Goal: Task Accomplishment & Management: Use online tool/utility

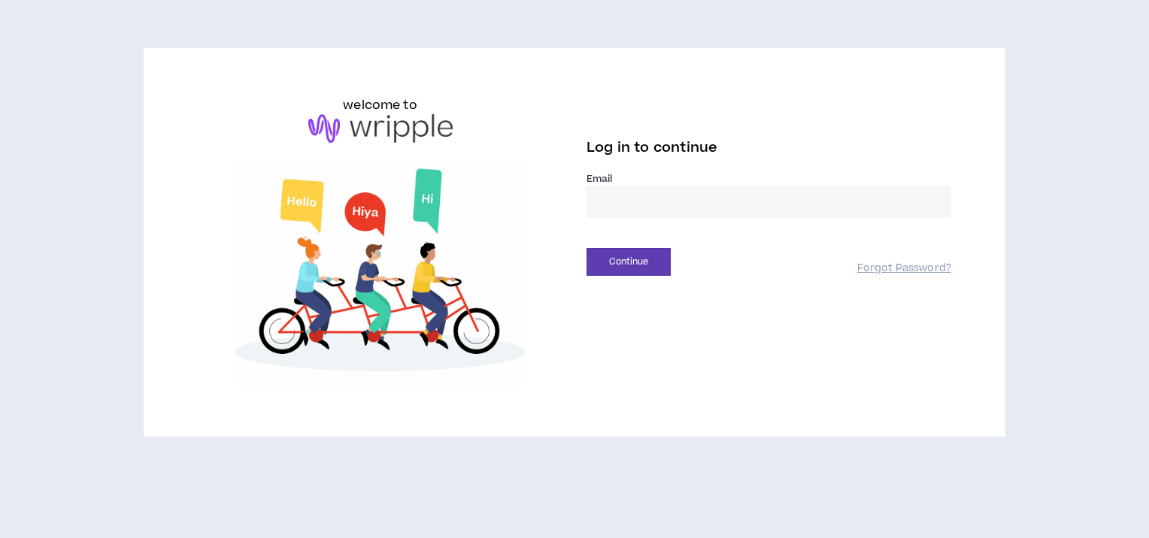
click at [637, 213] on input "email" at bounding box center [768, 202] width 365 height 32
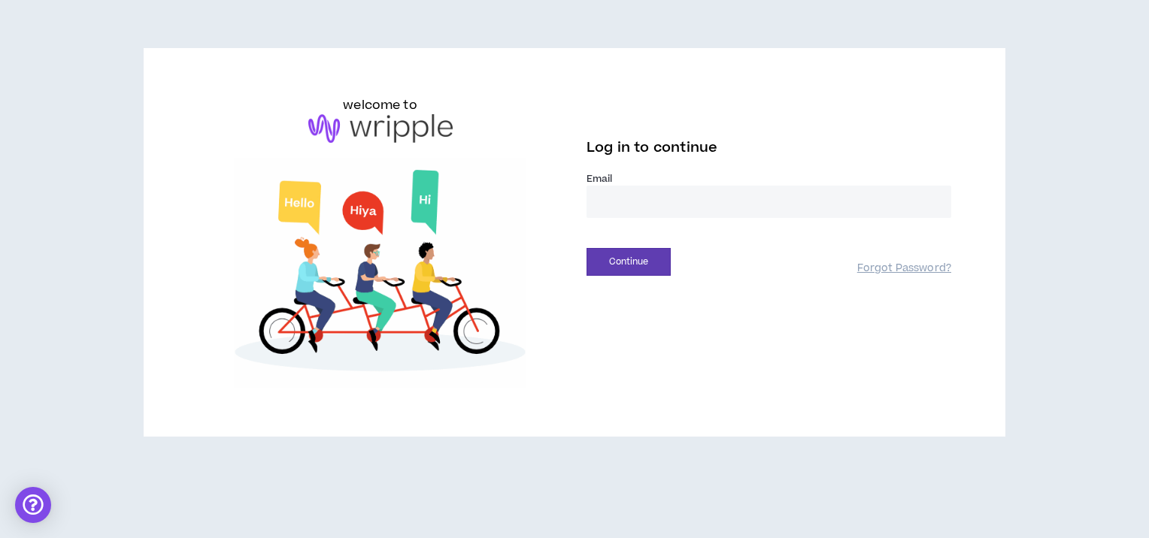
type input "**********"
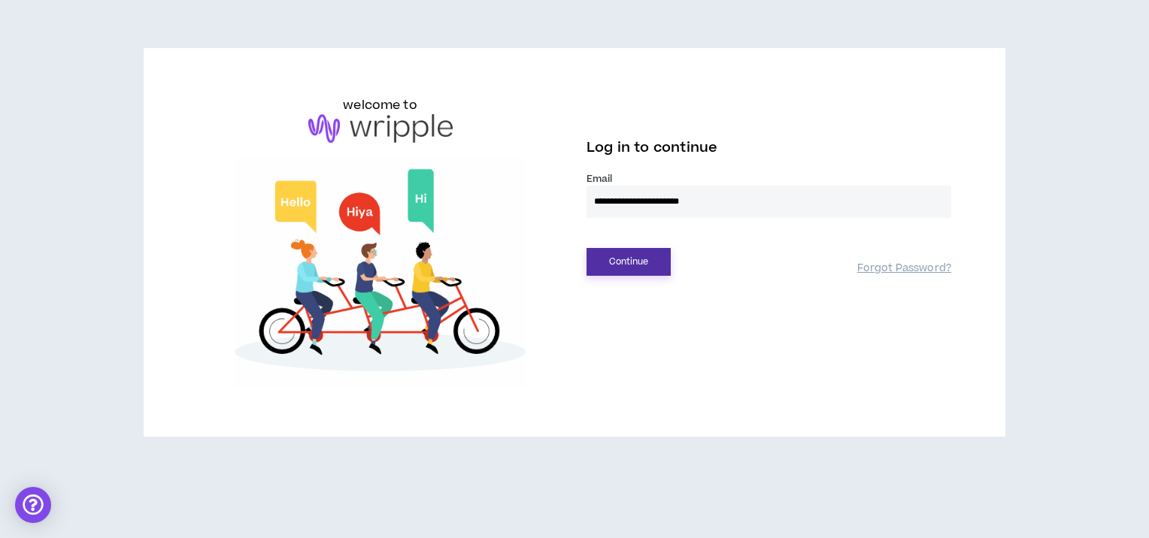
click at [616, 259] on button "Continue" at bounding box center [628, 262] width 84 height 28
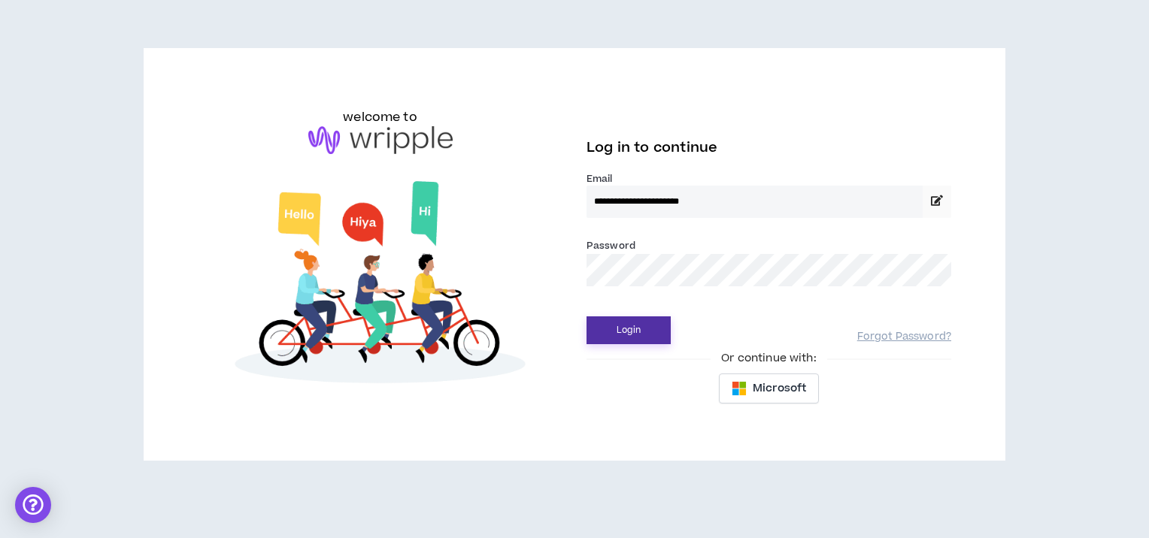
click at [623, 334] on button "Login" at bounding box center [628, 331] width 84 height 28
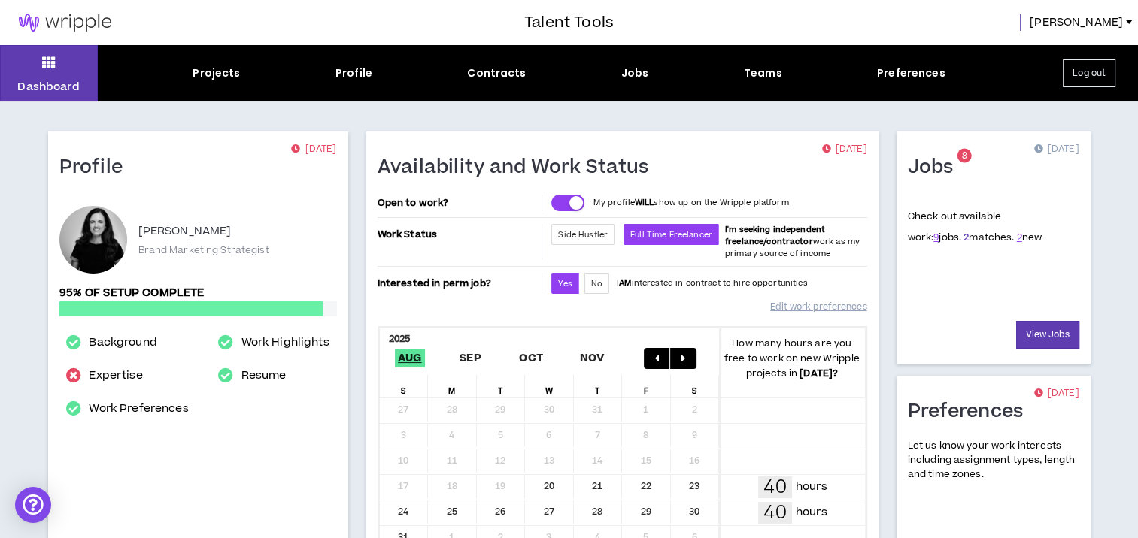
click at [963, 238] on link "2" at bounding box center [965, 238] width 5 height 14
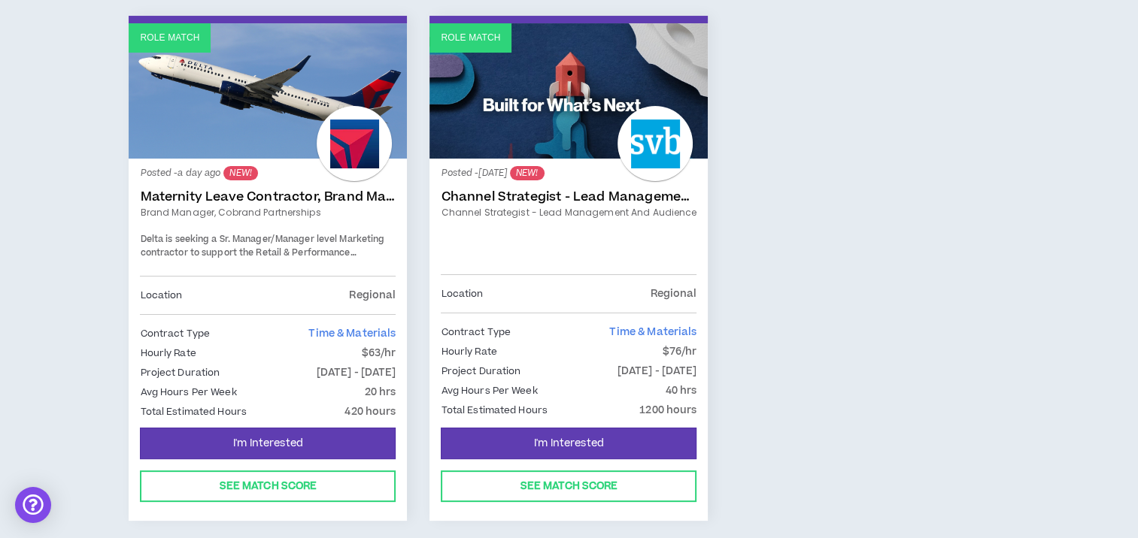
scroll to position [255, 0]
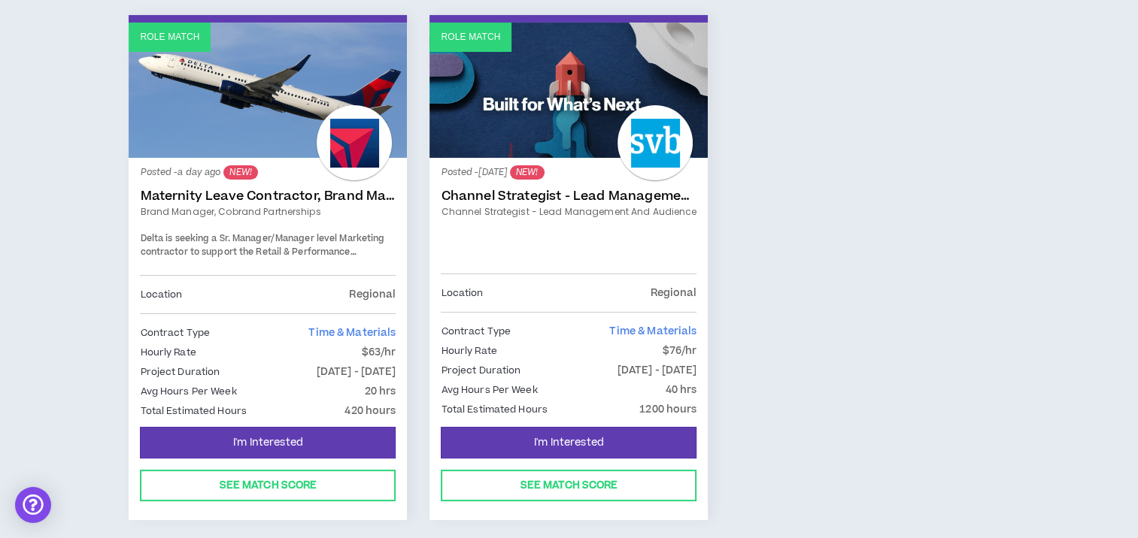
click at [293, 203] on div "Posted - a day ago NEW! Maternity Leave Contractor, Brand Marketing Manager (Co…" at bounding box center [268, 222] width 256 height 106
click at [292, 191] on link "Maternity Leave Contractor, Brand Marketing Manager (Cobrand Partnerships)" at bounding box center [268, 196] width 256 height 15
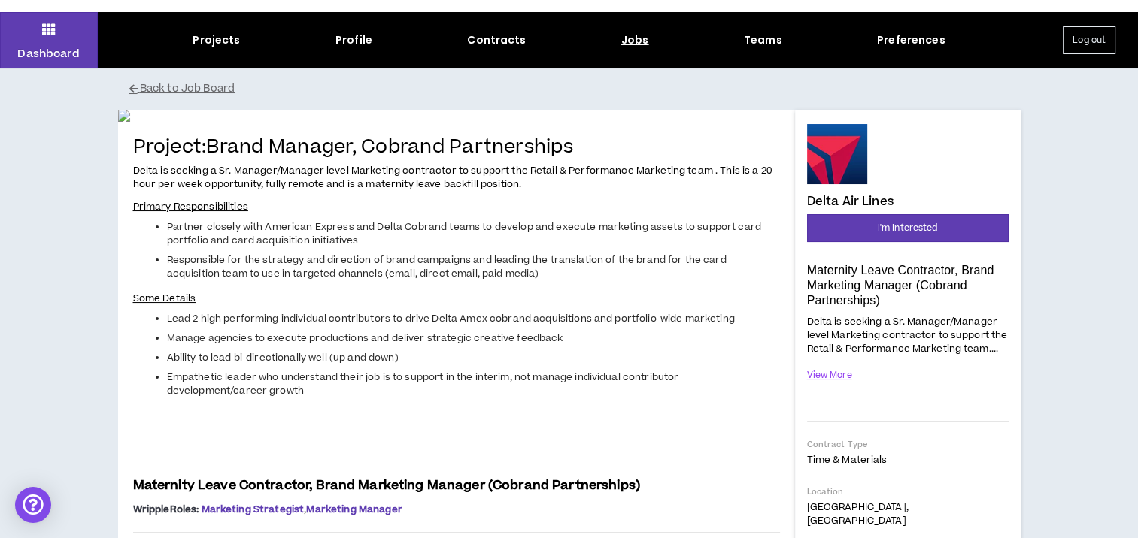
scroll to position [35, 0]
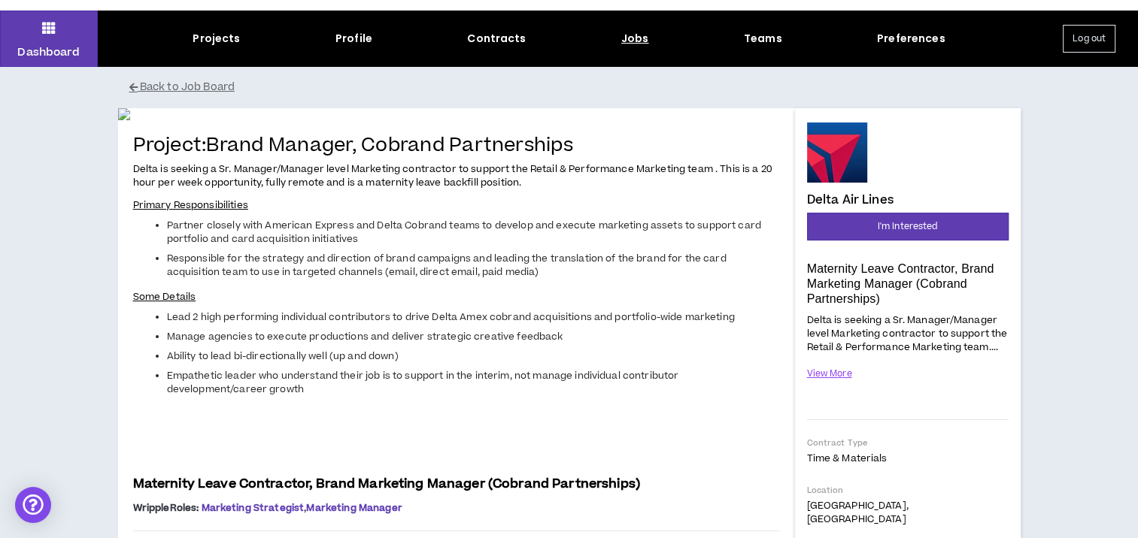
click at [598, 120] on img at bounding box center [456, 114] width 677 height 12
